Goal: Check status: Check status

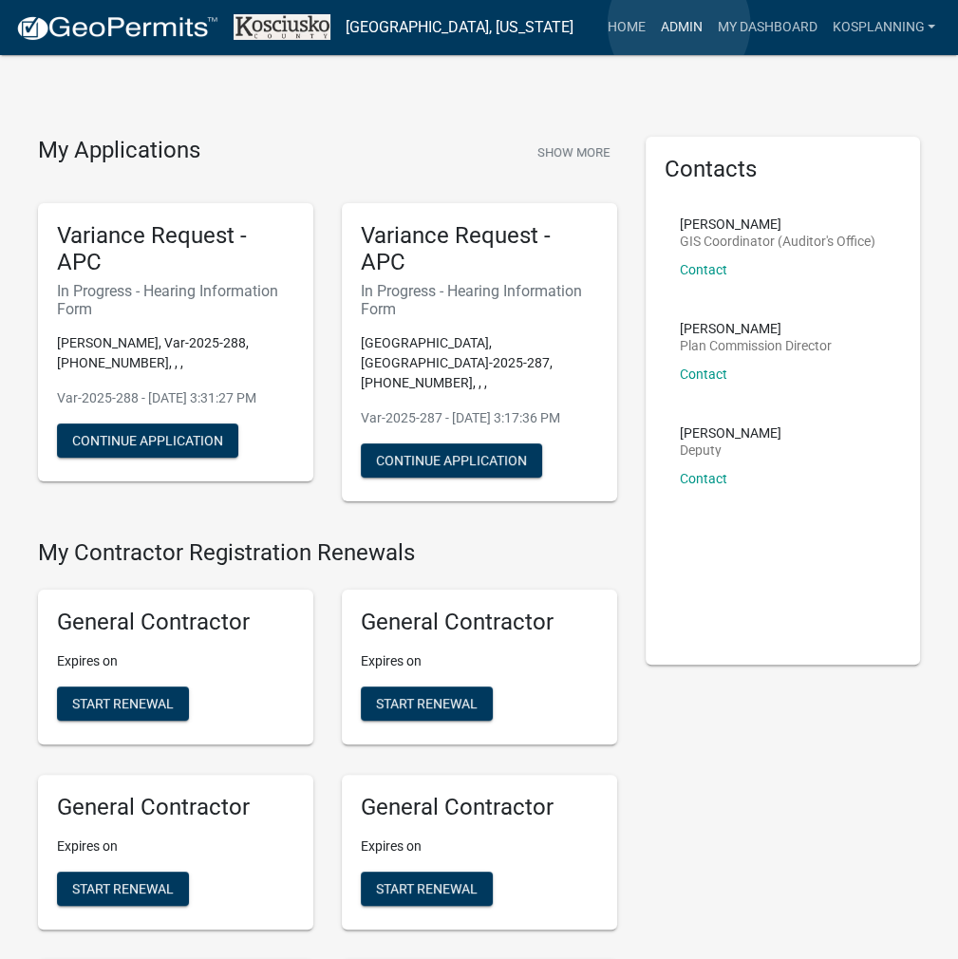
click at [679, 25] on link "Admin" at bounding box center [680, 27] width 57 height 36
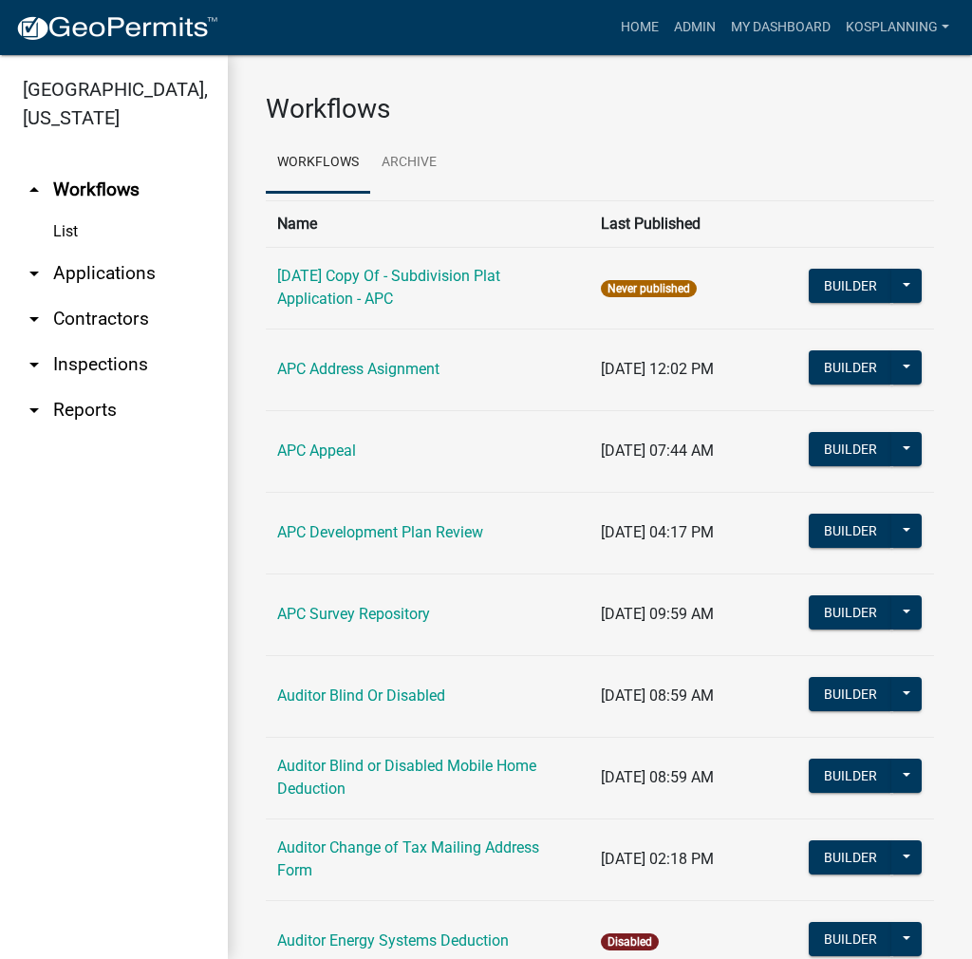
click at [107, 265] on link "arrow_drop_down Applications" at bounding box center [114, 274] width 228 height 46
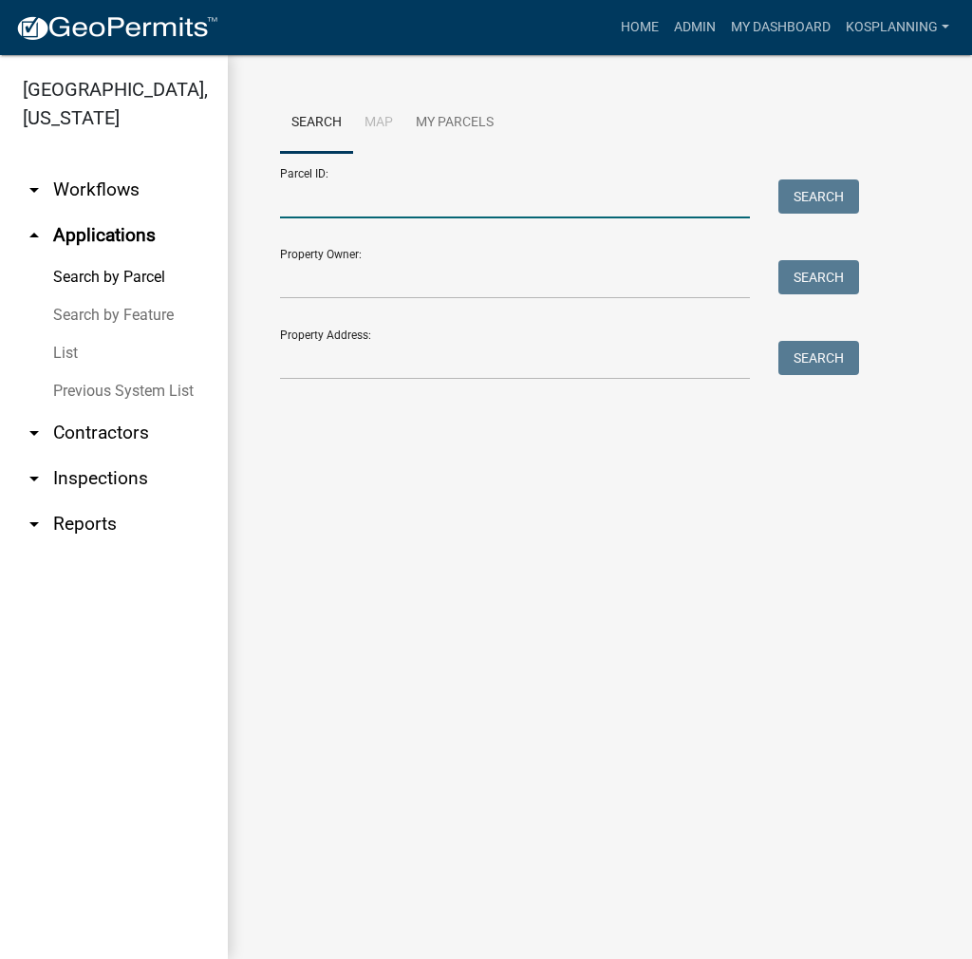
click at [303, 204] on input "Parcel ID:" at bounding box center [515, 198] width 470 height 39
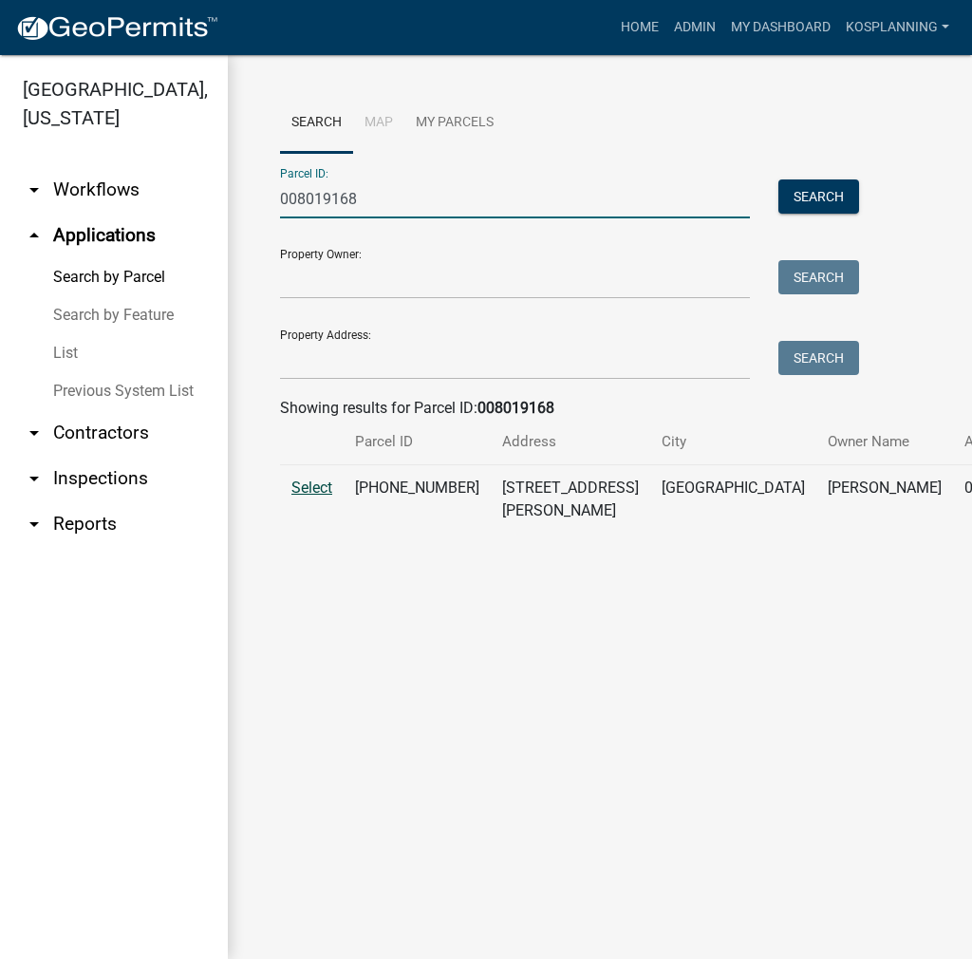
type input "008019168"
click at [315, 497] on span "Select" at bounding box center [311, 488] width 41 height 18
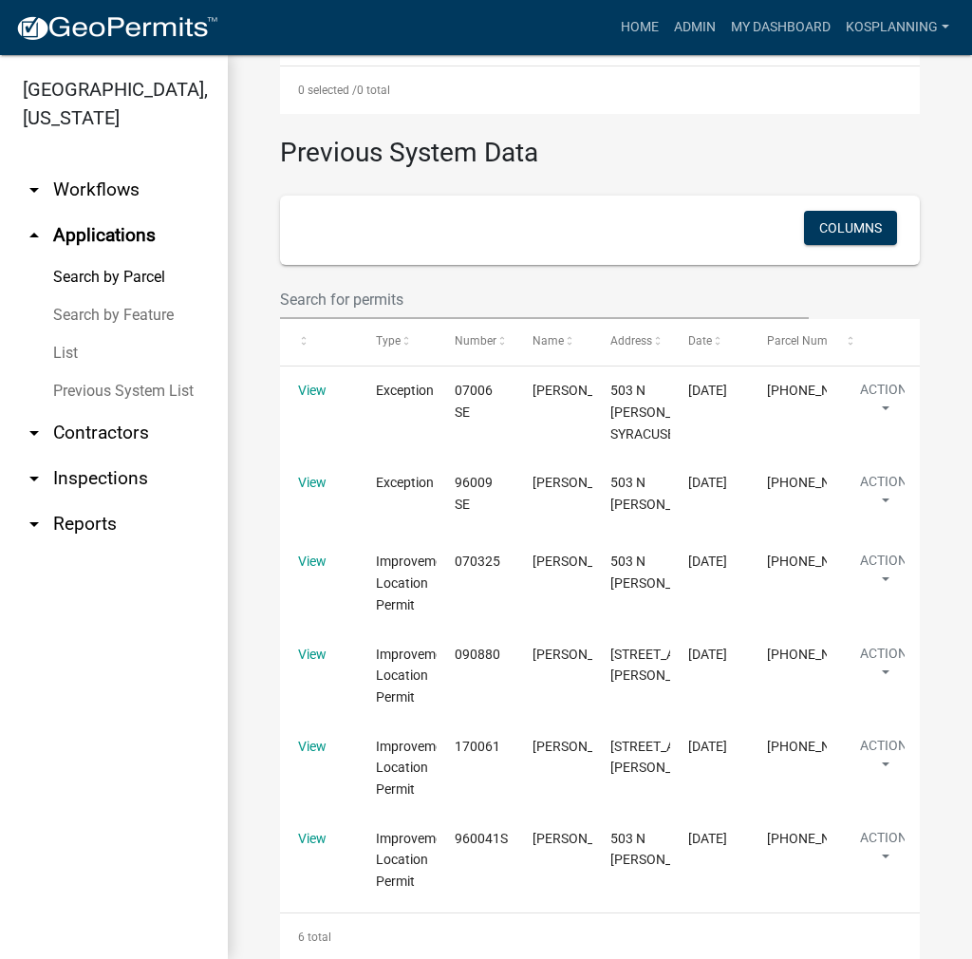
scroll to position [852, 0]
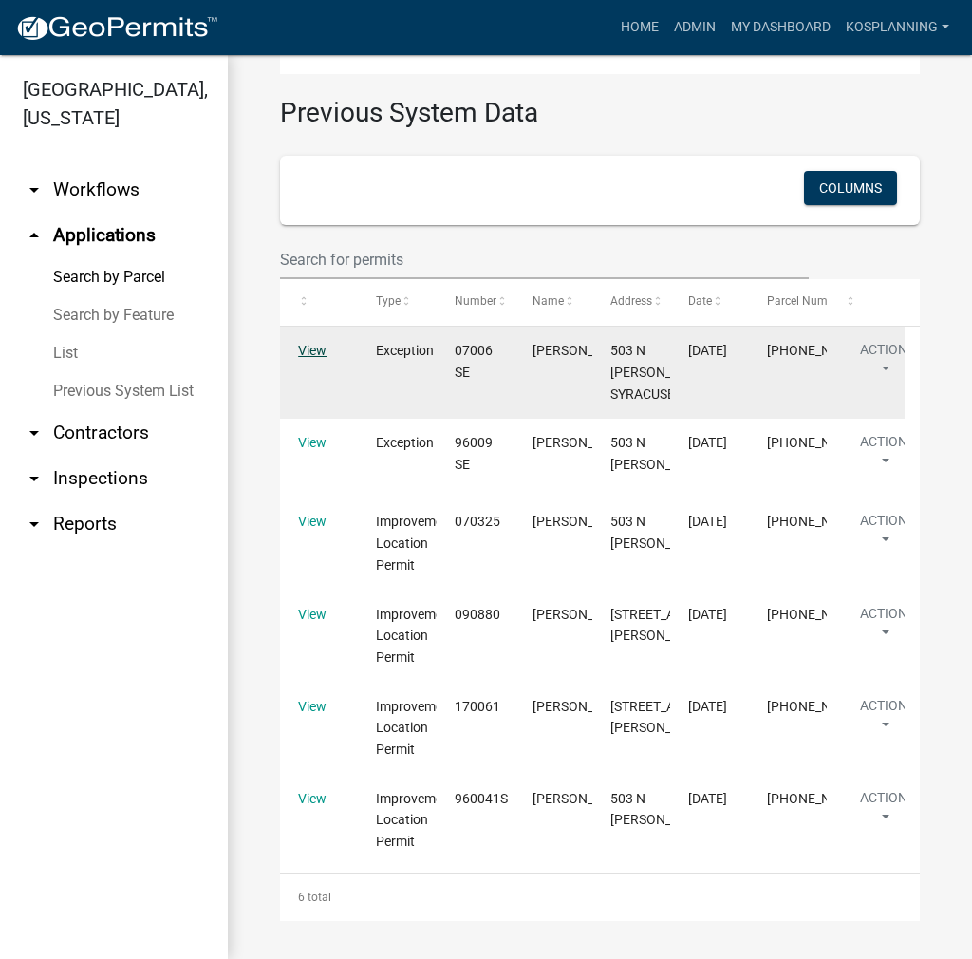
click at [320, 343] on link "View" at bounding box center [312, 350] width 28 height 15
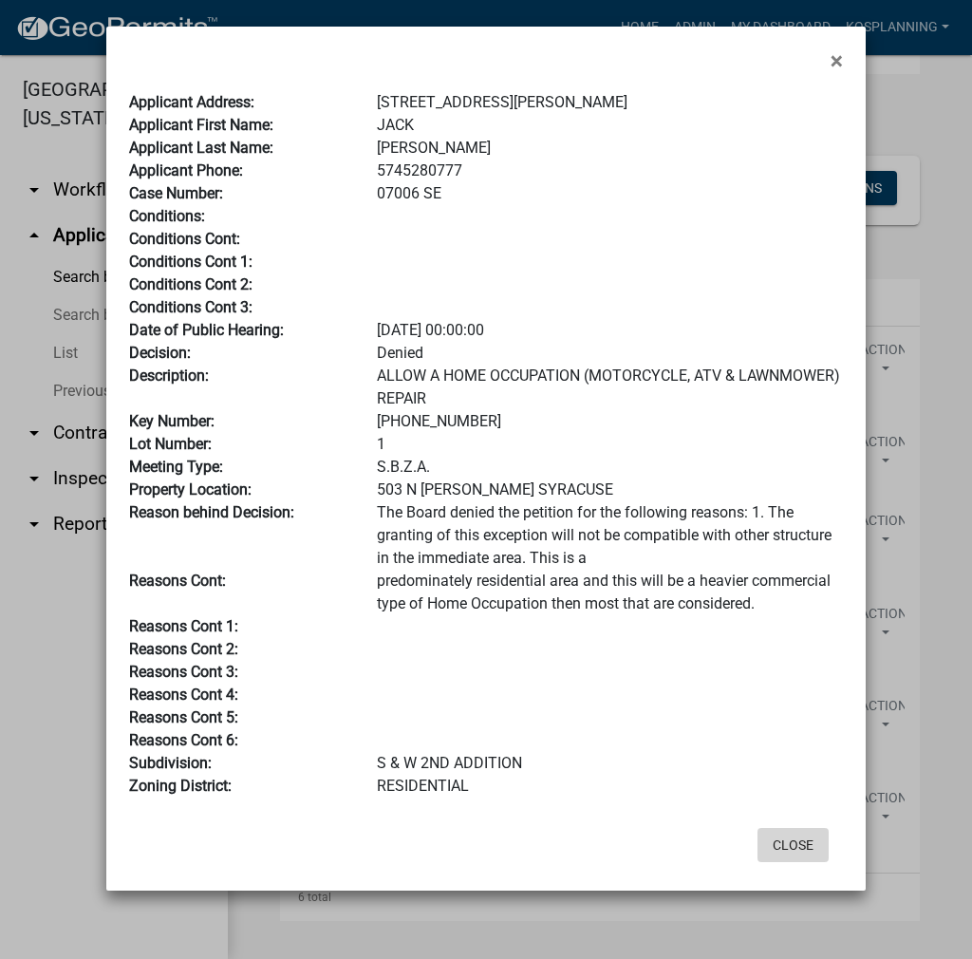
click at [788, 840] on button "Close" at bounding box center [793, 845] width 71 height 34
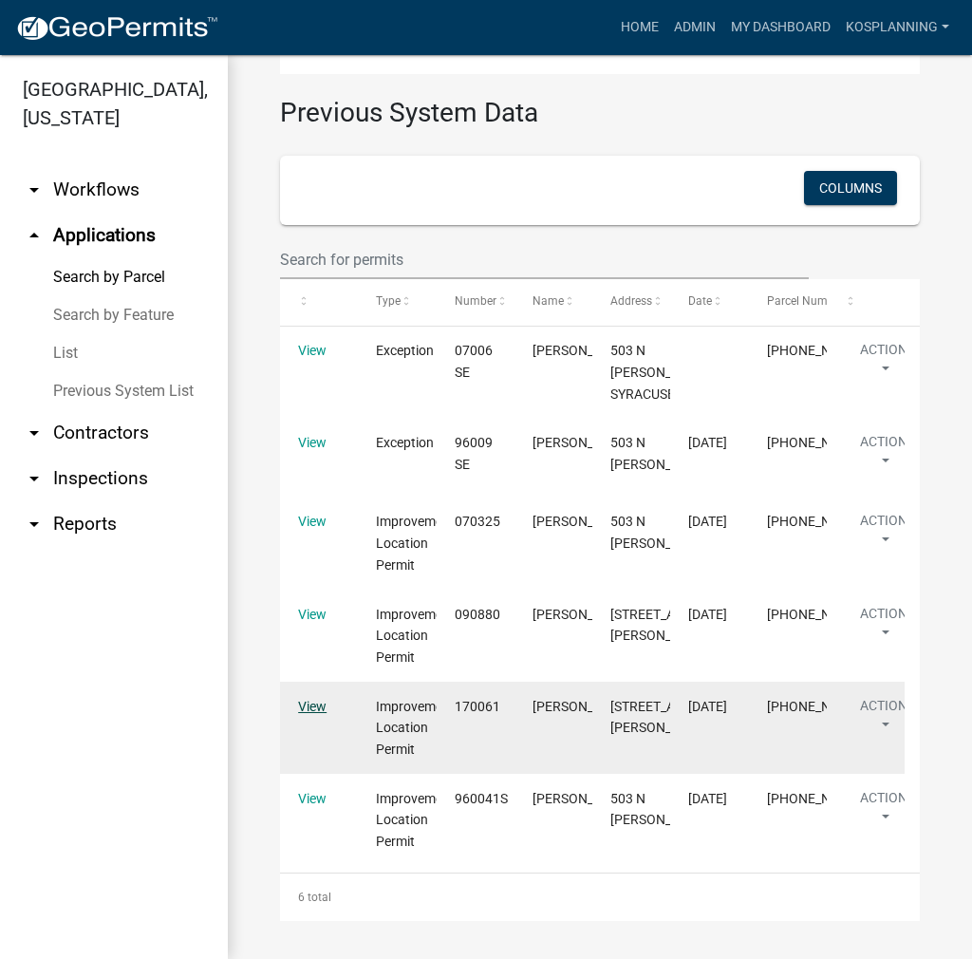
click at [310, 709] on link "View" at bounding box center [312, 706] width 28 height 15
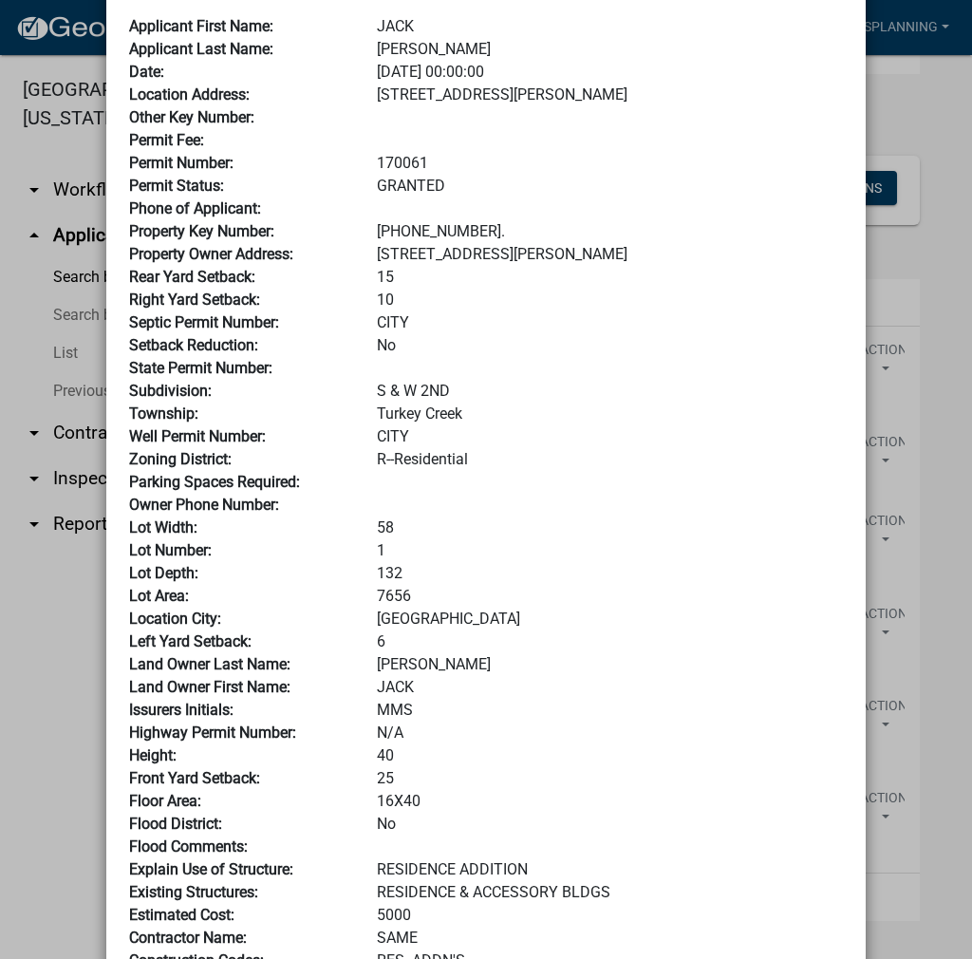
scroll to position [0, 0]
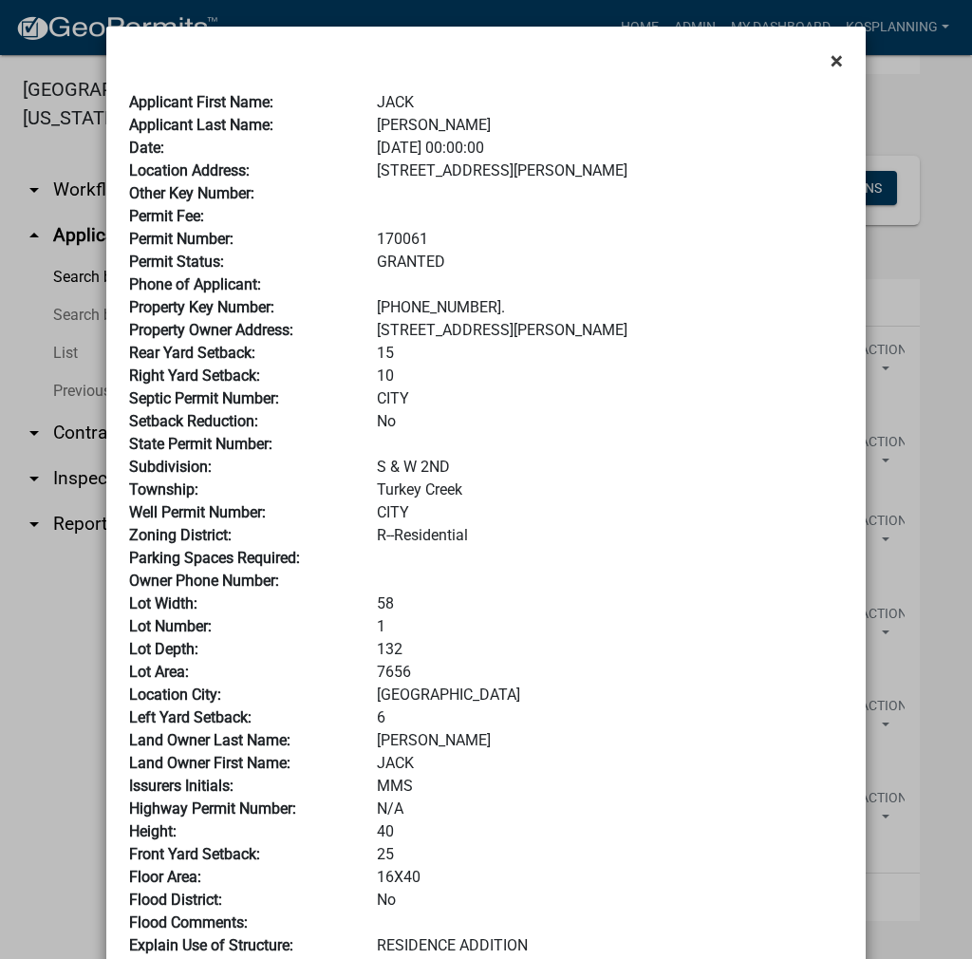
click at [831, 60] on span "×" at bounding box center [837, 60] width 12 height 27
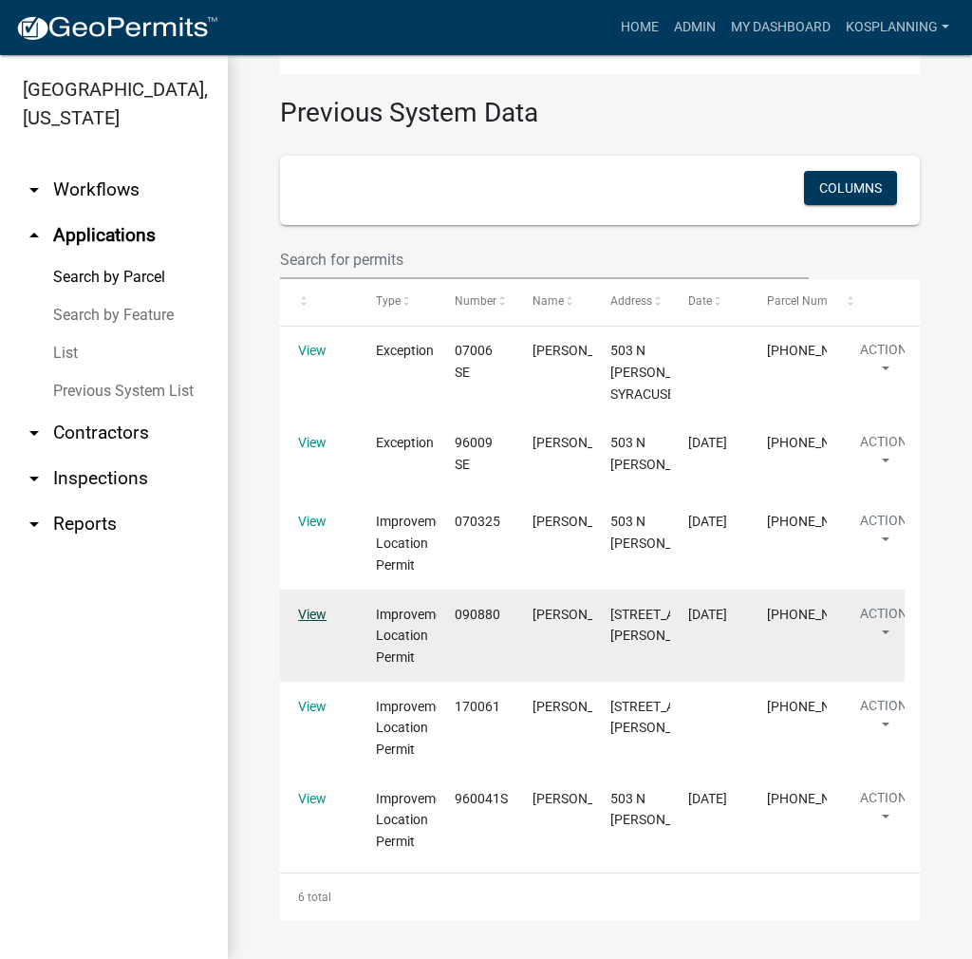
click at [316, 614] on link "View" at bounding box center [312, 614] width 28 height 15
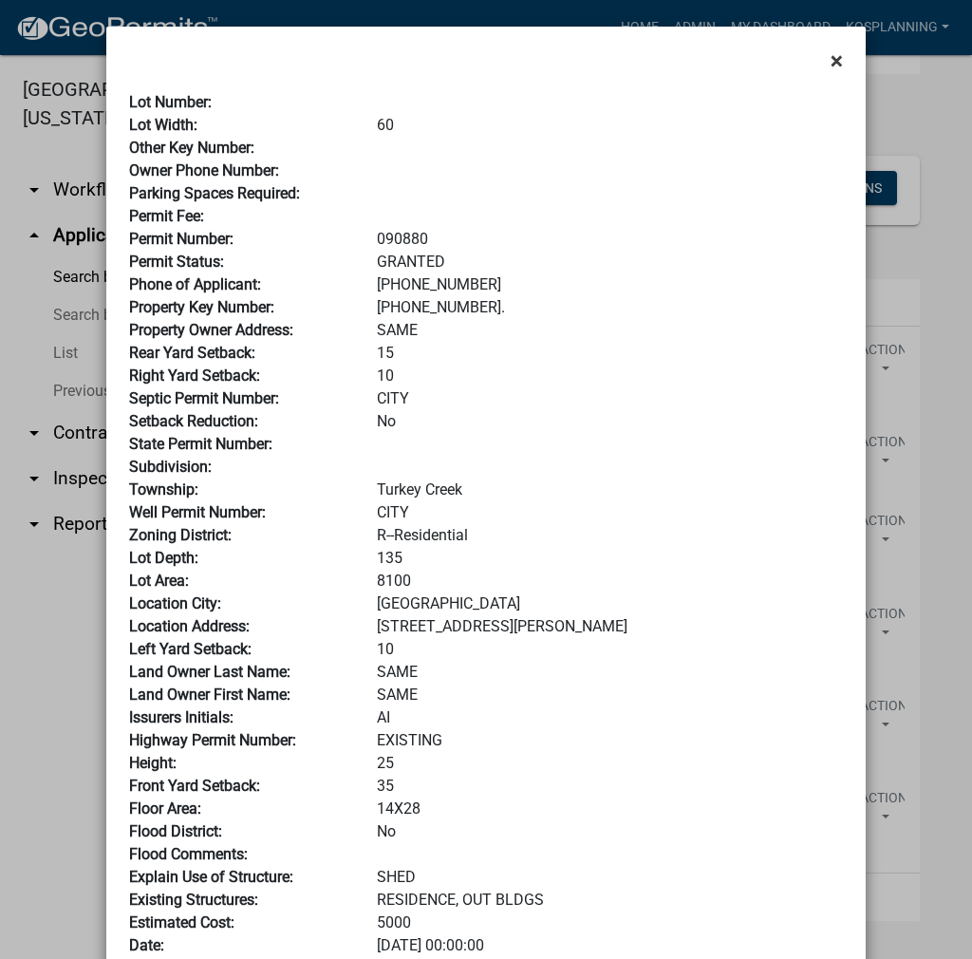
click at [831, 60] on span "×" at bounding box center [837, 60] width 12 height 27
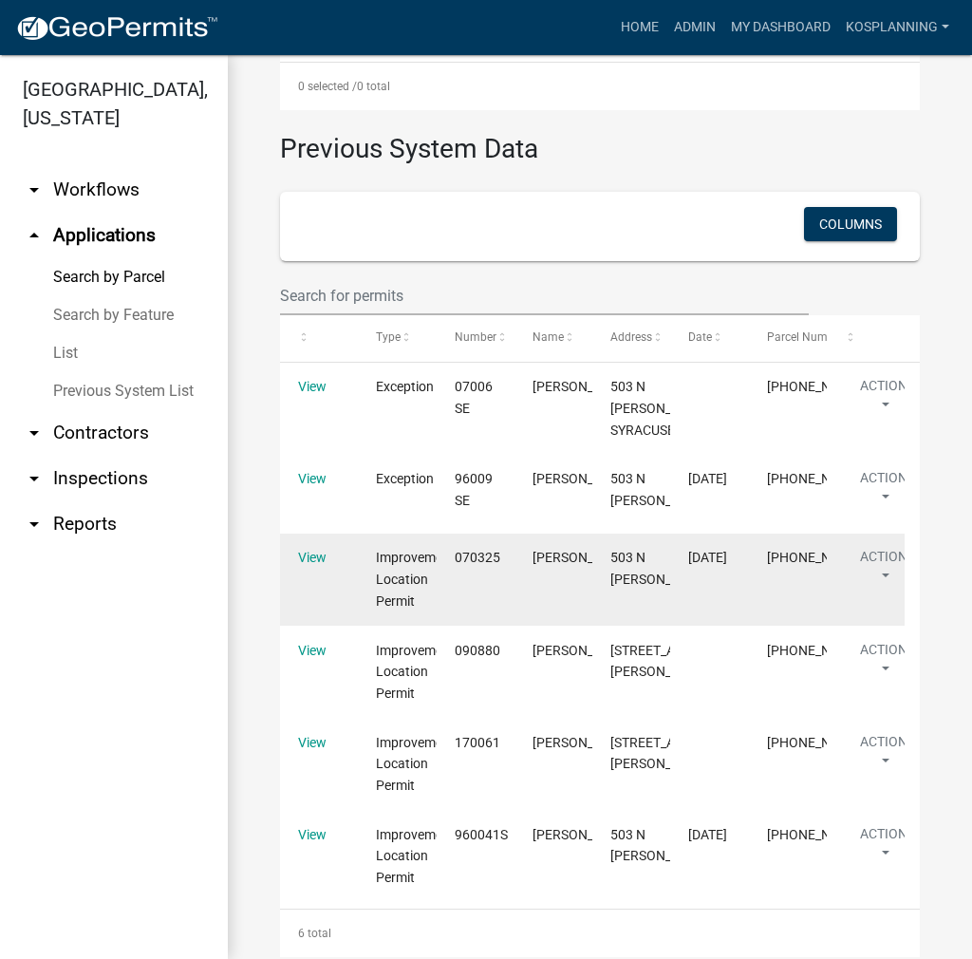
scroll to position [852, 0]
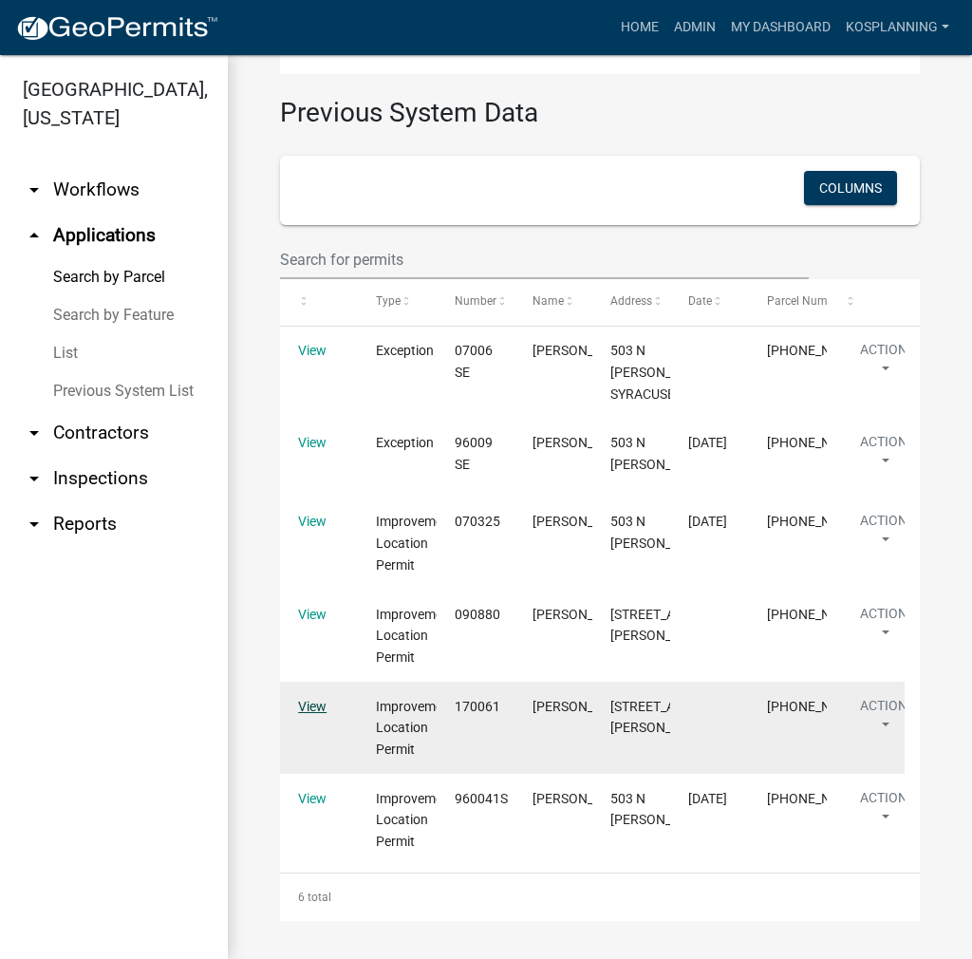
click at [320, 707] on link "View" at bounding box center [312, 706] width 28 height 15
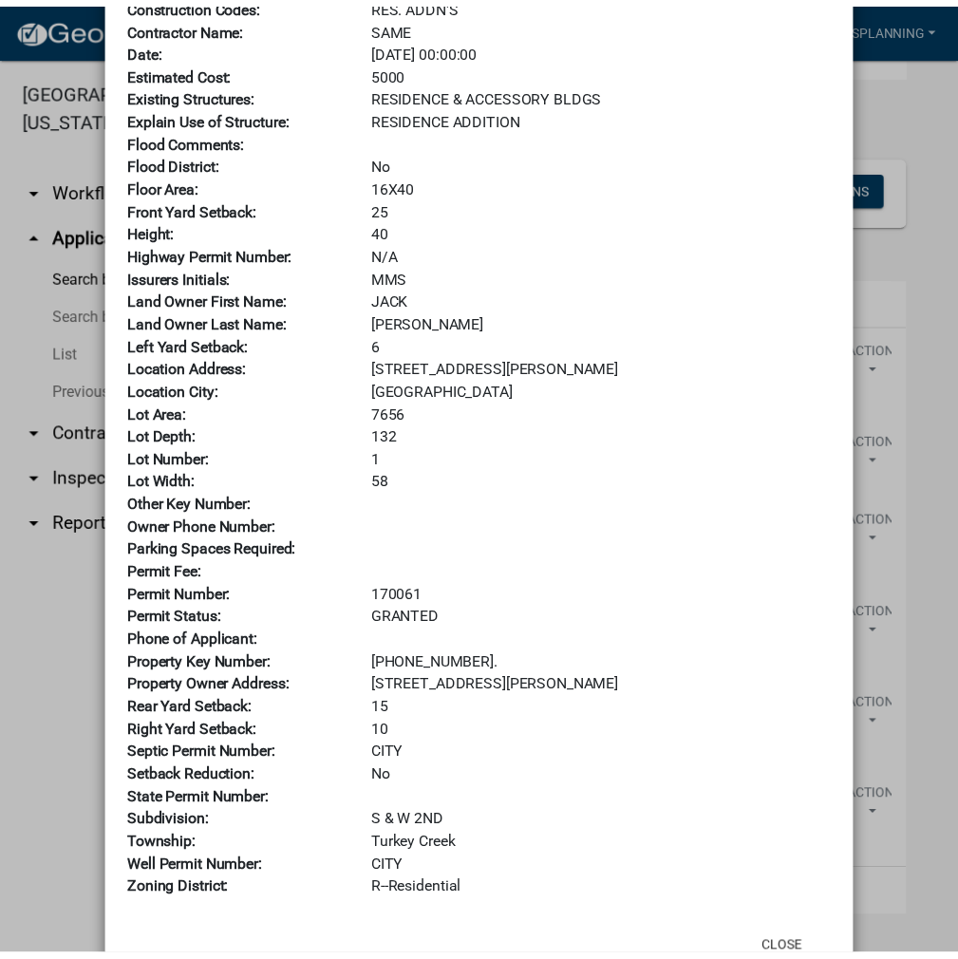
scroll to position [254, 0]
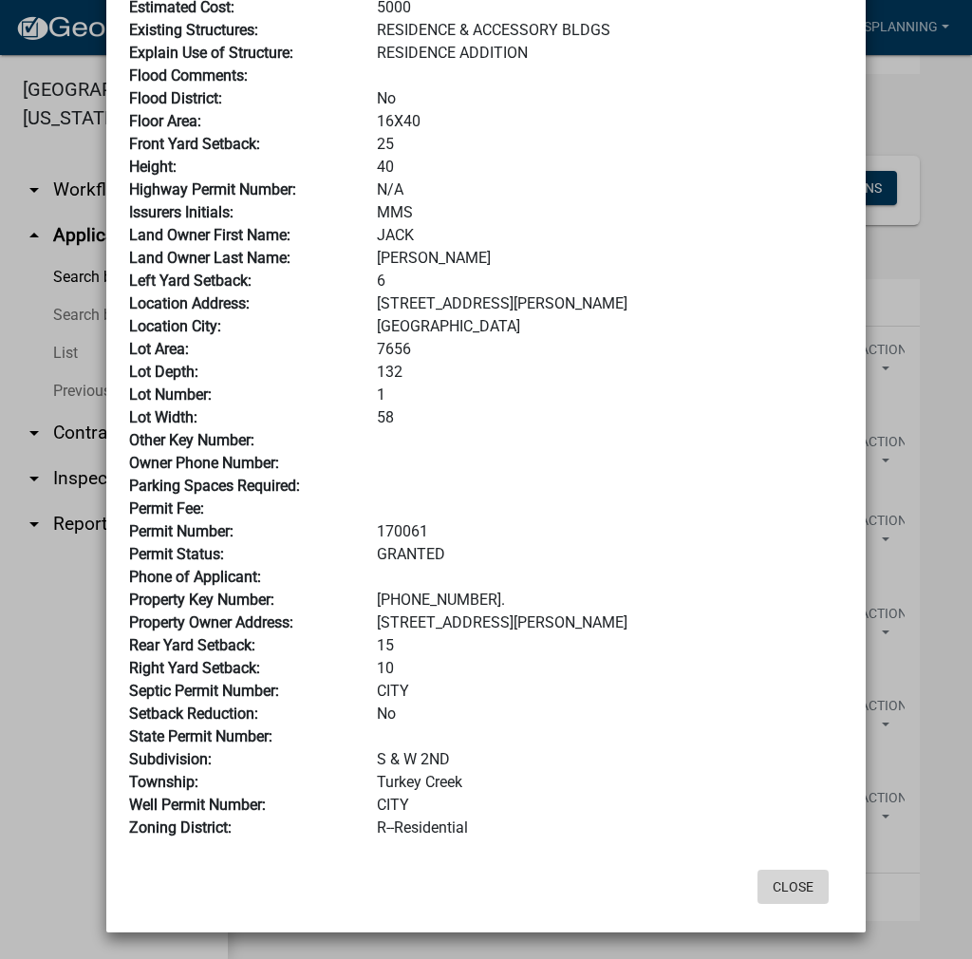
click at [781, 886] on button "Close" at bounding box center [793, 887] width 71 height 34
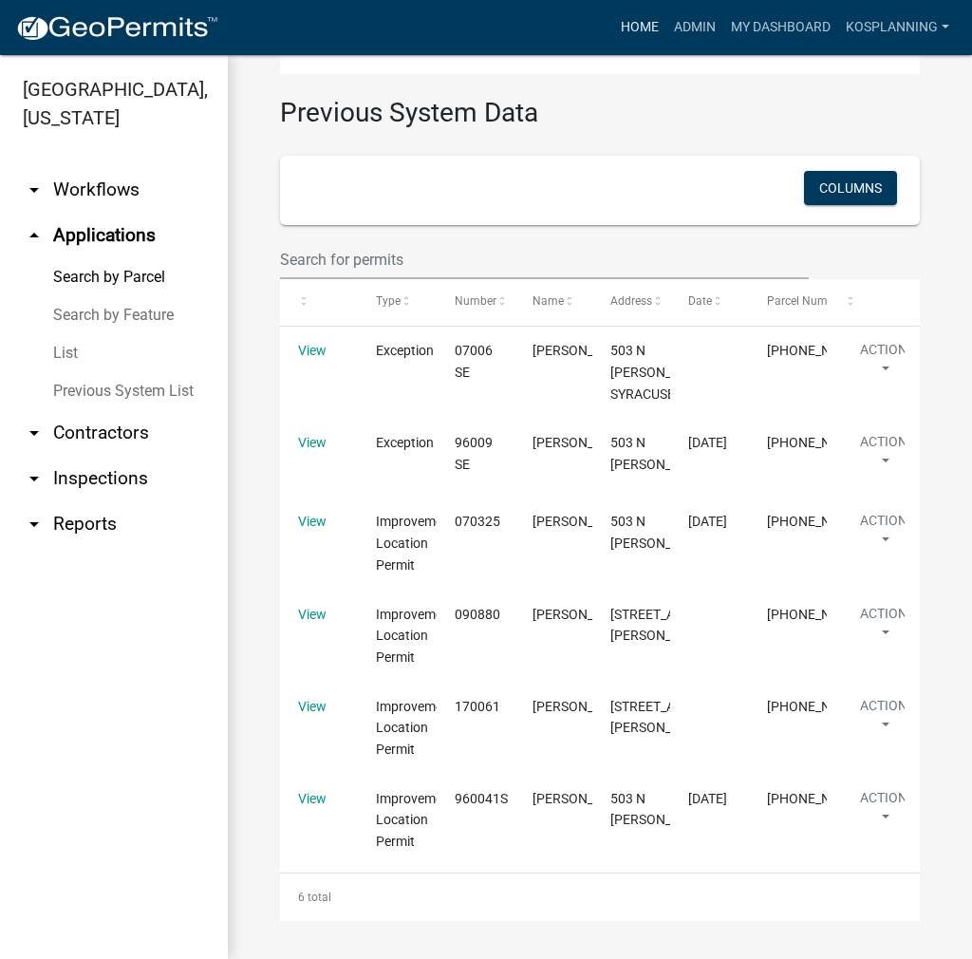
click at [629, 32] on link "Home" at bounding box center [639, 27] width 53 height 36
